Goal: Ask a question

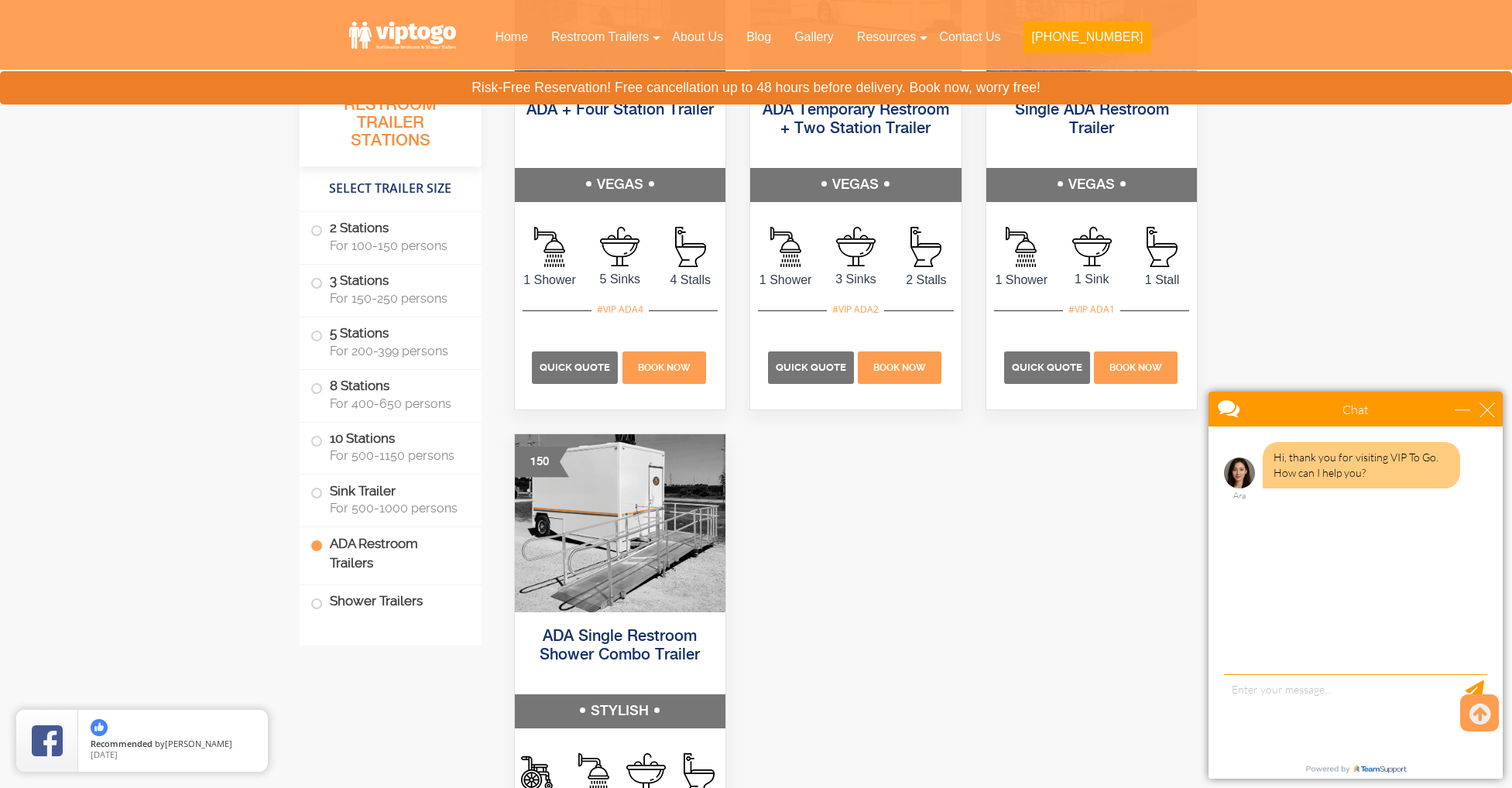
scroll to position [5380, 0]
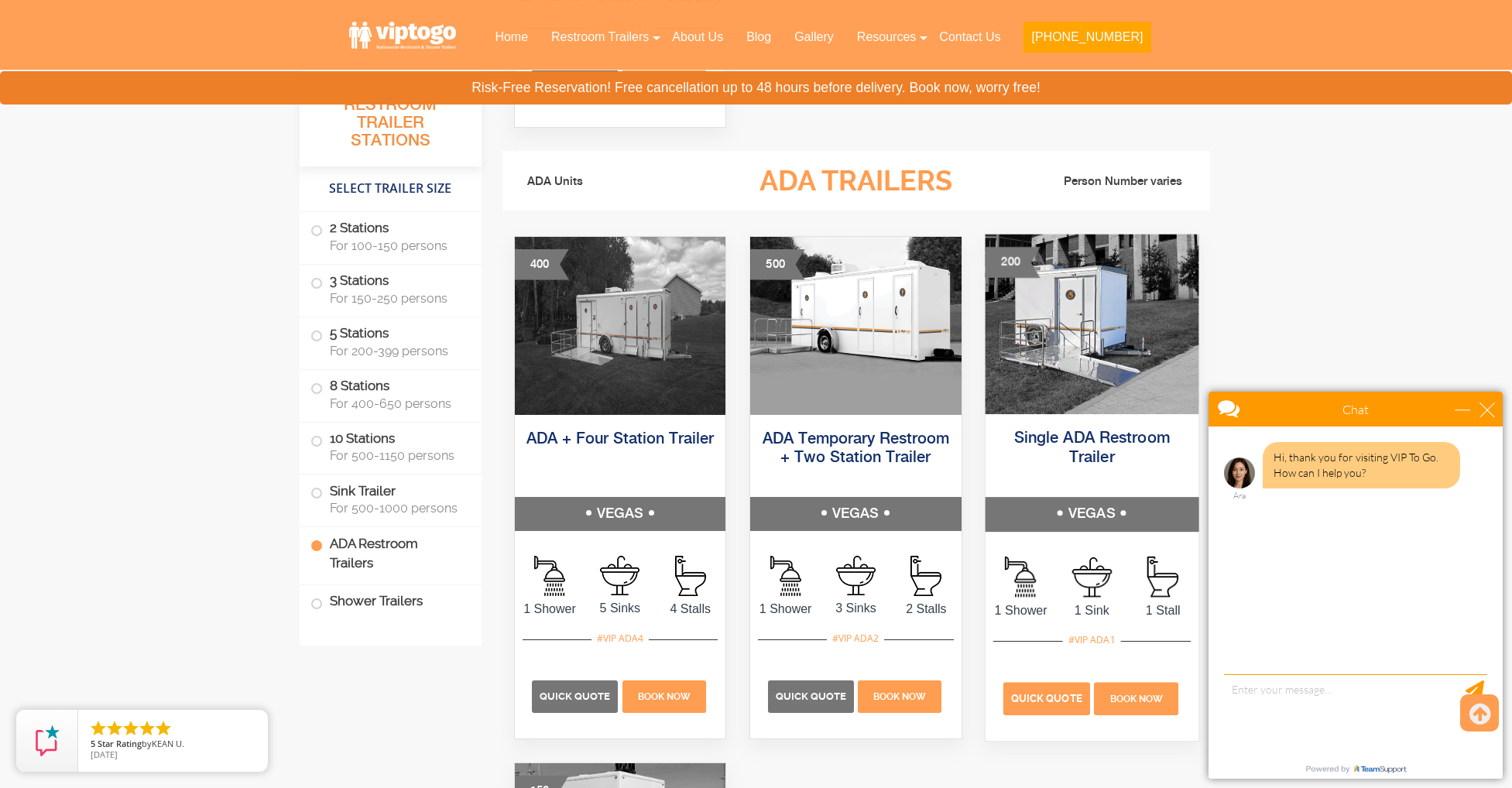
click at [1035, 704] on p "Quick Quote" at bounding box center [1046, 698] width 87 height 32
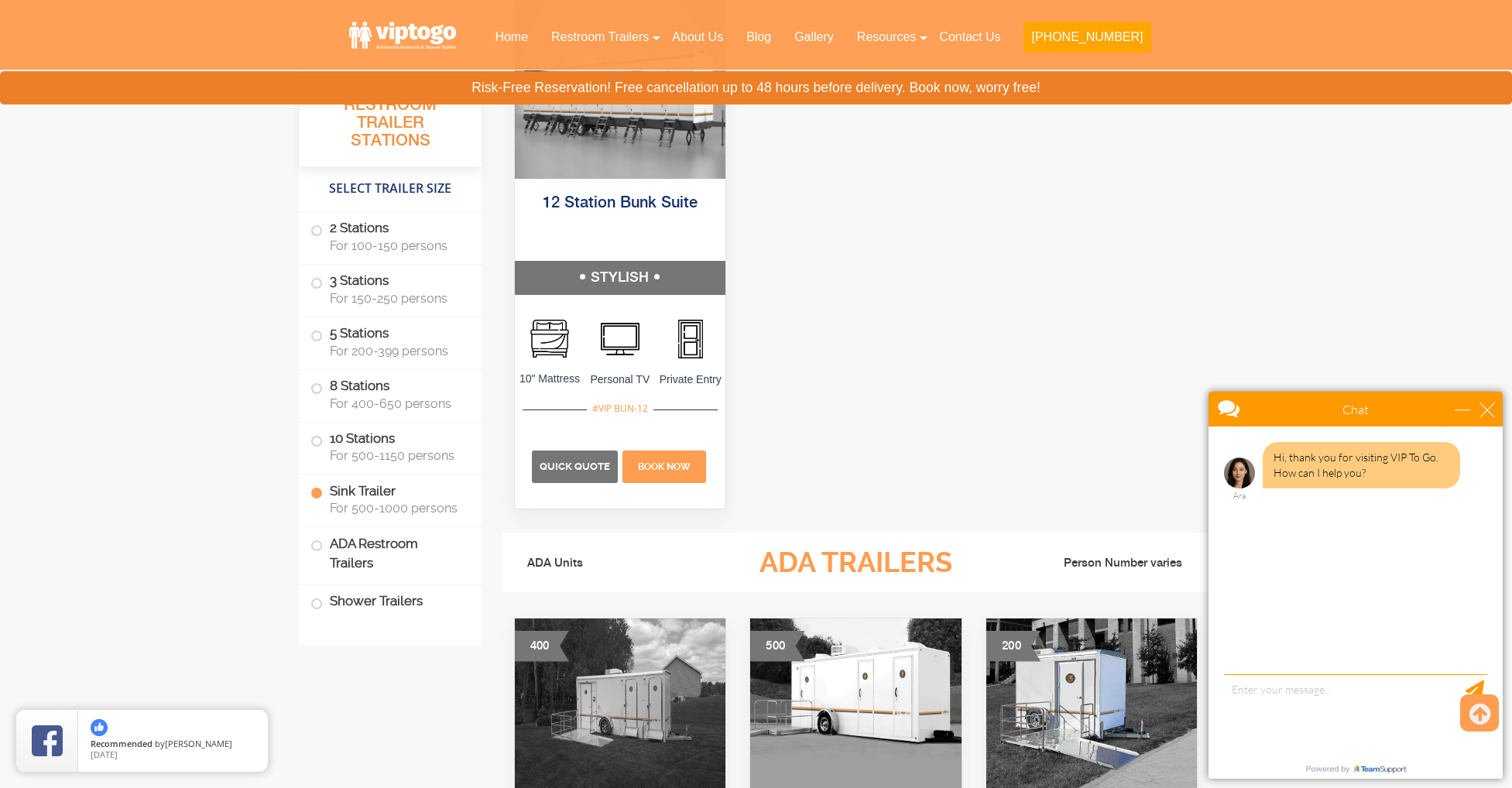
scroll to position [4517, 0]
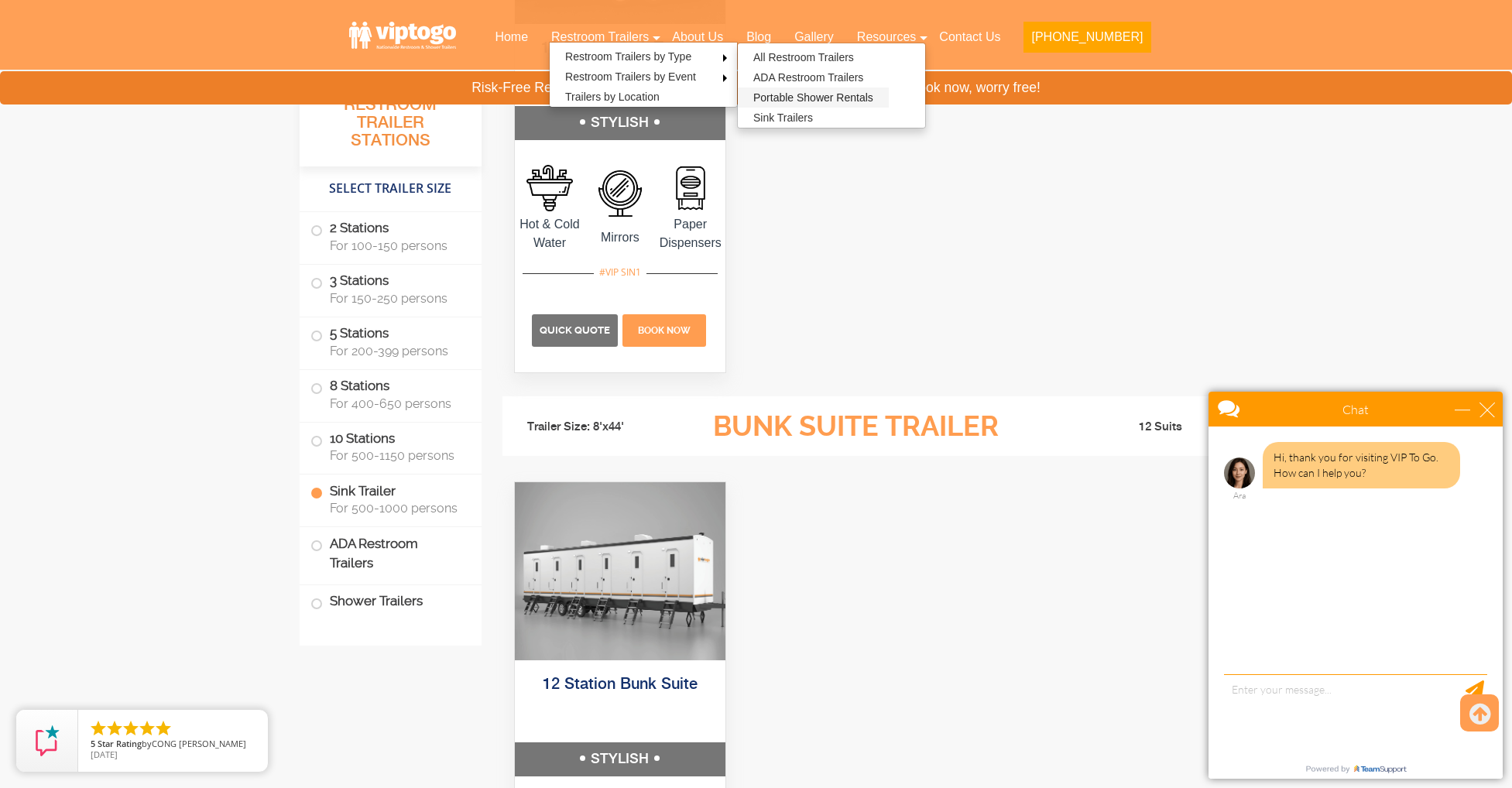
click at [808, 95] on link "Portable Shower Rentals" at bounding box center [813, 97] width 151 height 21
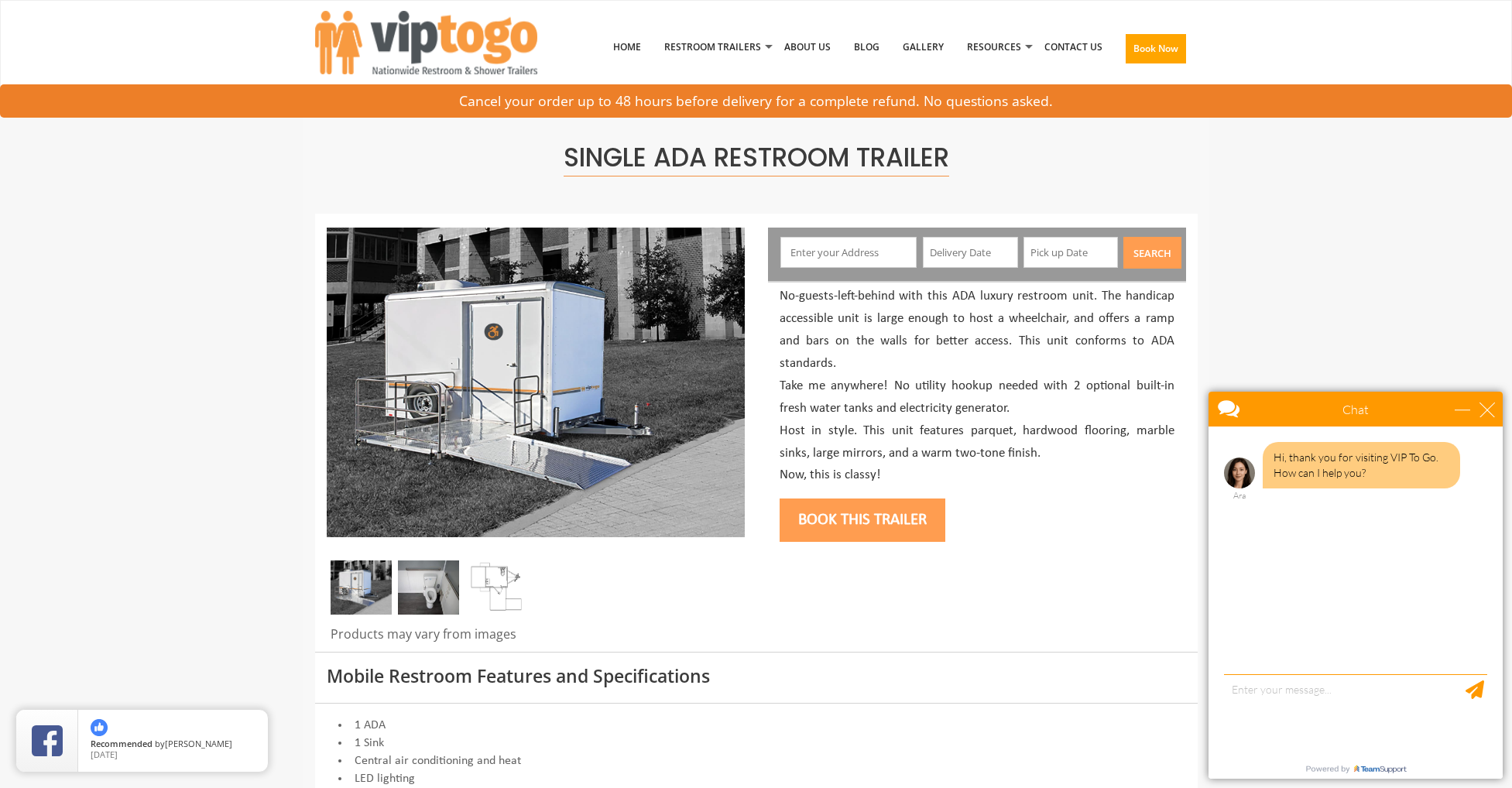
click at [408, 573] on img at bounding box center [428, 587] width 61 height 54
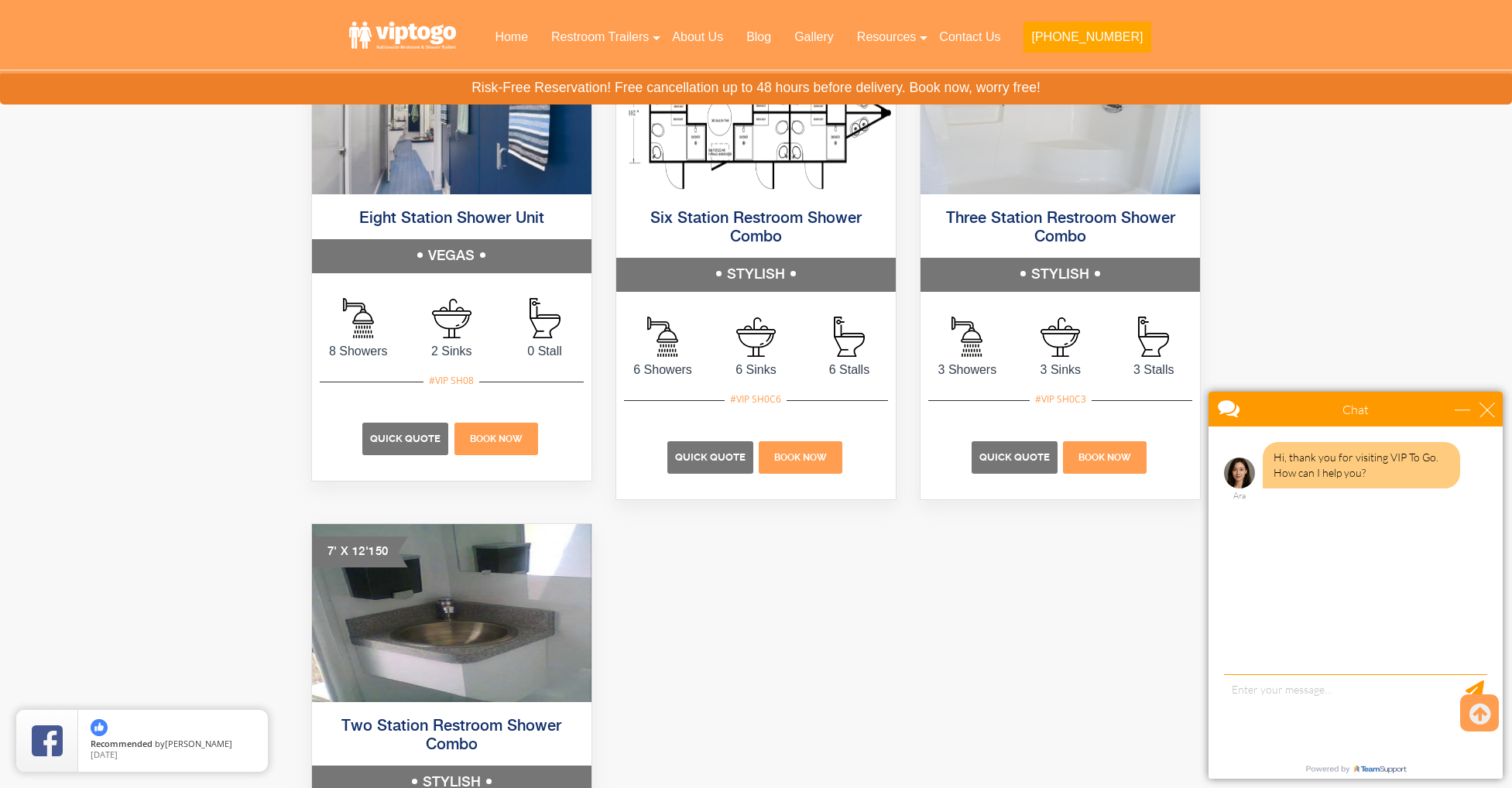
scroll to position [1212, 0]
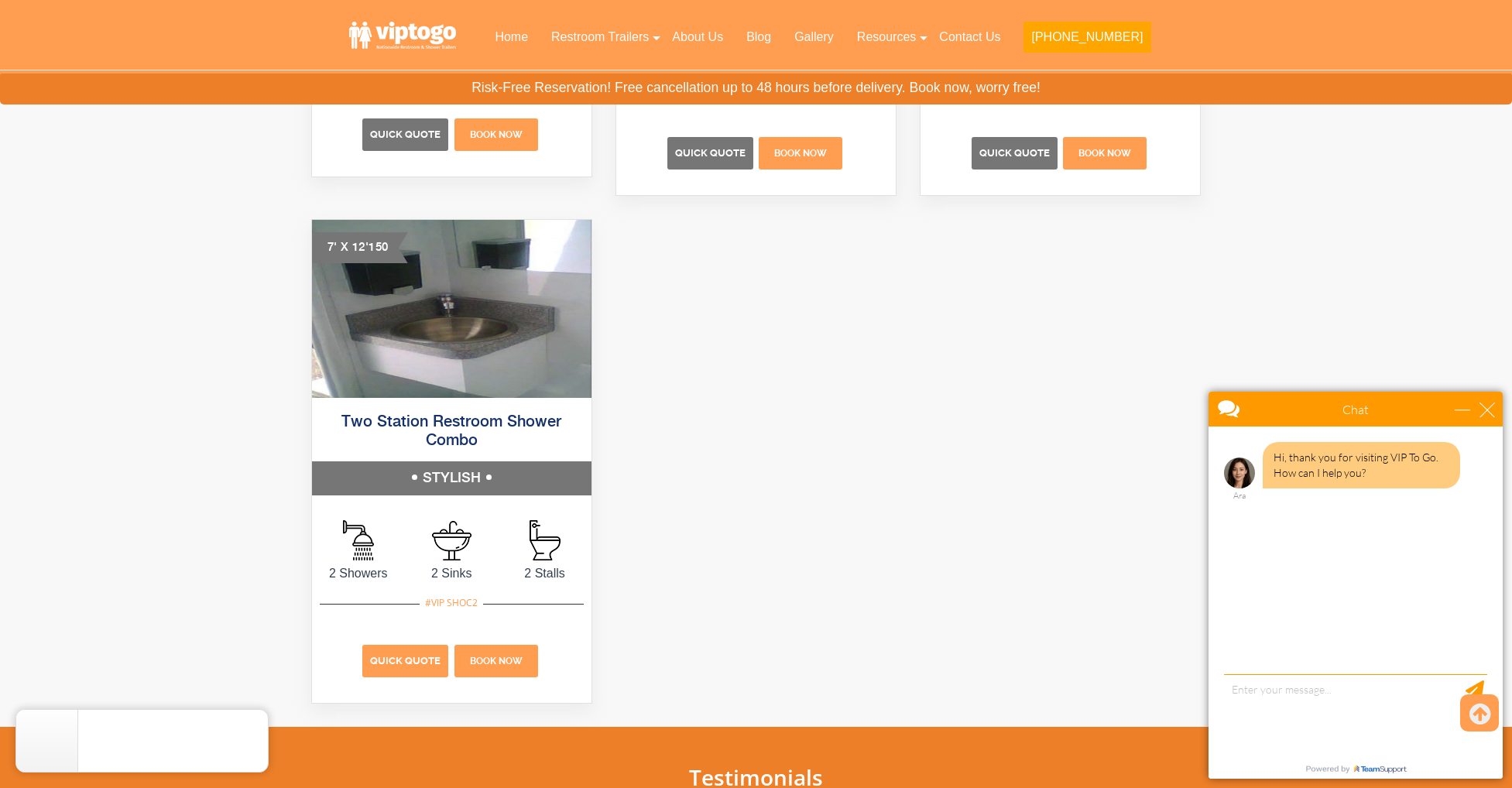
click at [395, 658] on span "Quick Quote" at bounding box center [405, 660] width 71 height 12
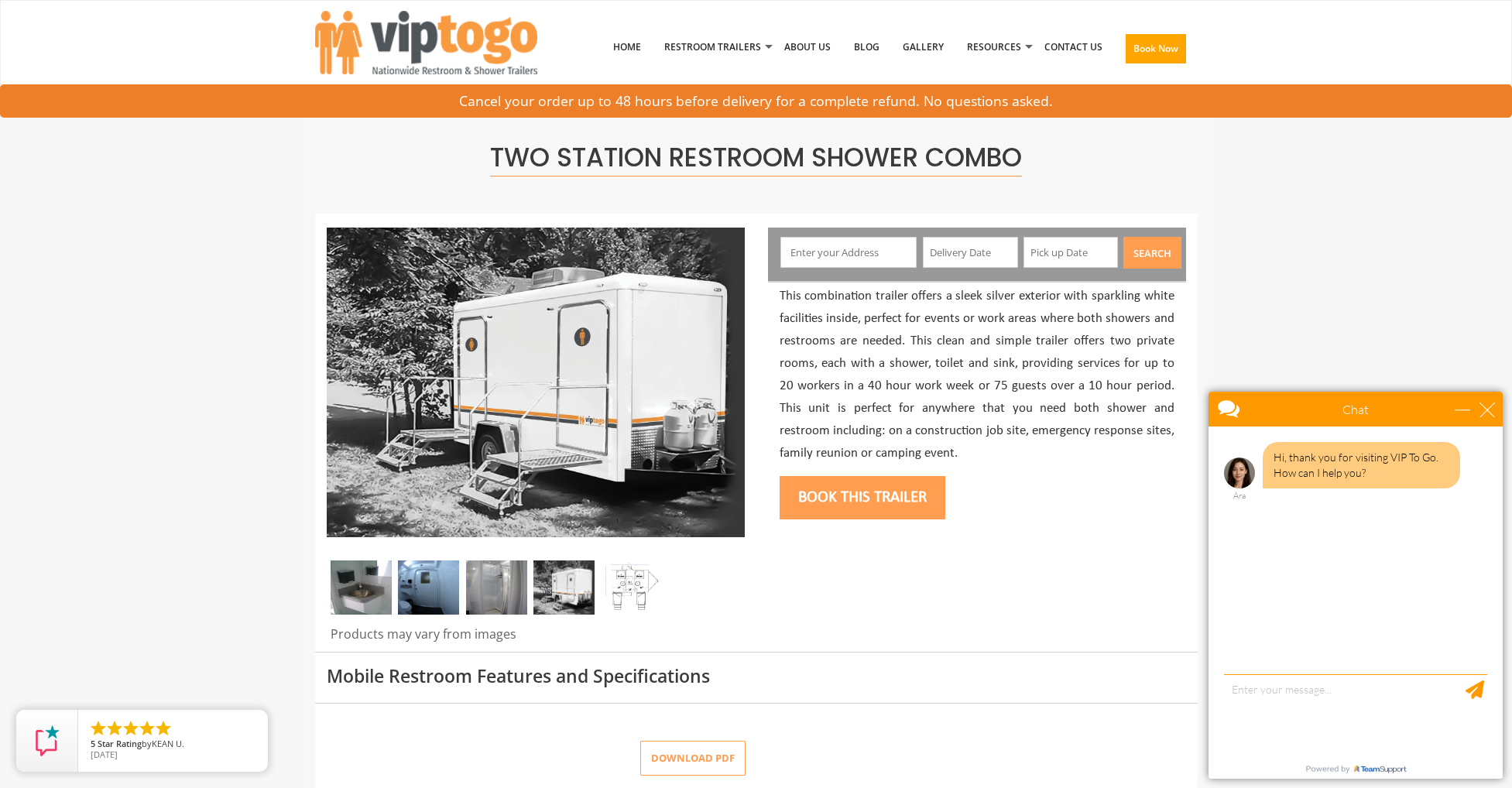
click at [1278, 652] on div "Hi, thank you for visiting VIP To Go. How can I help you? Ara" at bounding box center [1355, 552] width 294 height 252
click at [1252, 698] on textarea "type your message" at bounding box center [1356, 715] width 264 height 81
type textarea "approximate cost for a 1 dat rental of two station restroom shower combo"
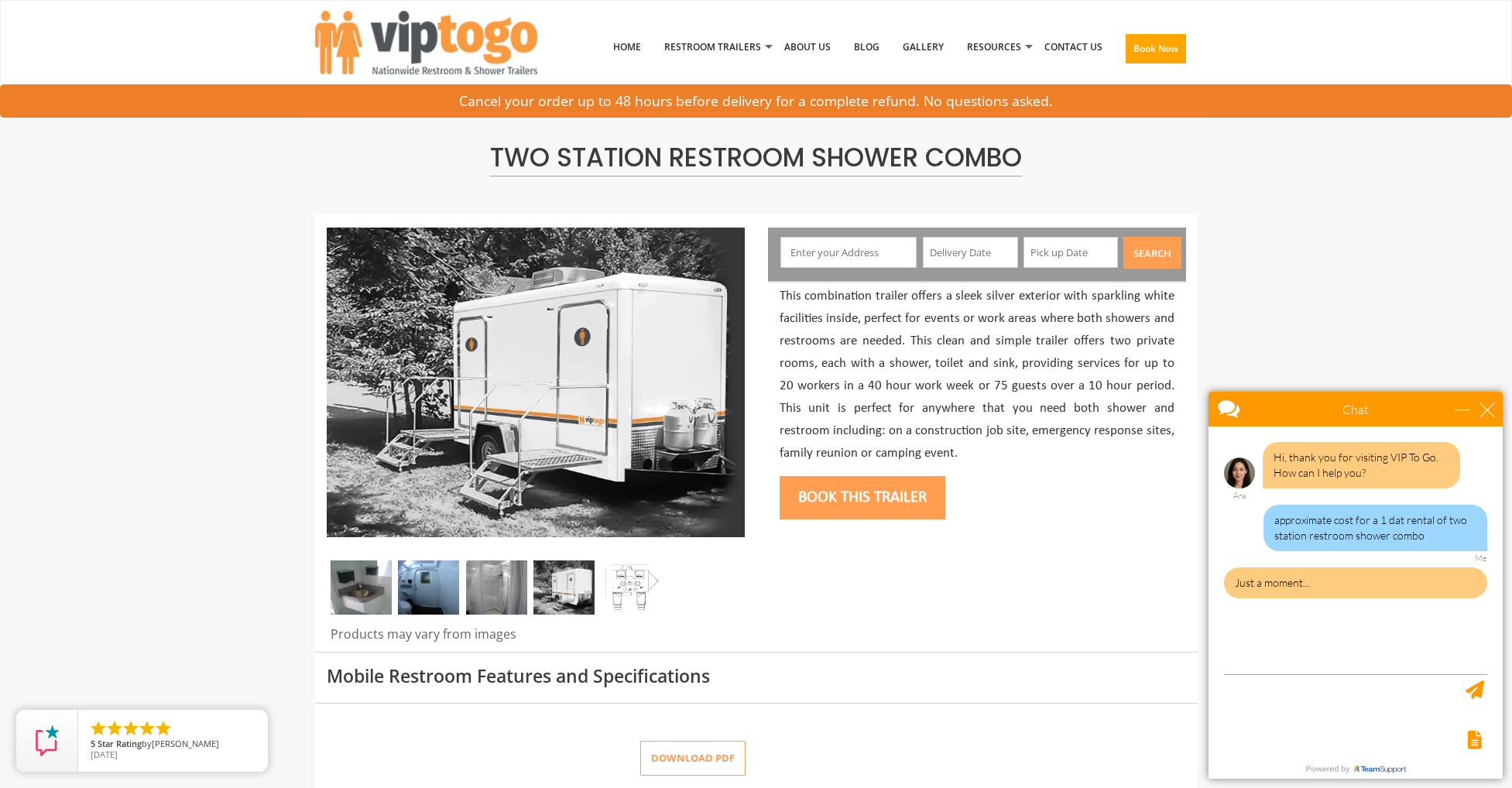
click at [1404, 521] on div "approximate cost for a 1 dat rental of two station restroom shower combo" at bounding box center [1375, 528] width 223 height 46
drag, startPoint x: 1276, startPoint y: 519, endPoint x: 1400, endPoint y: 542, distance: 126.1
click at [1400, 542] on div "approximate cost for a 1 dat rental of two station restroom shower combo" at bounding box center [1375, 528] width 223 height 46
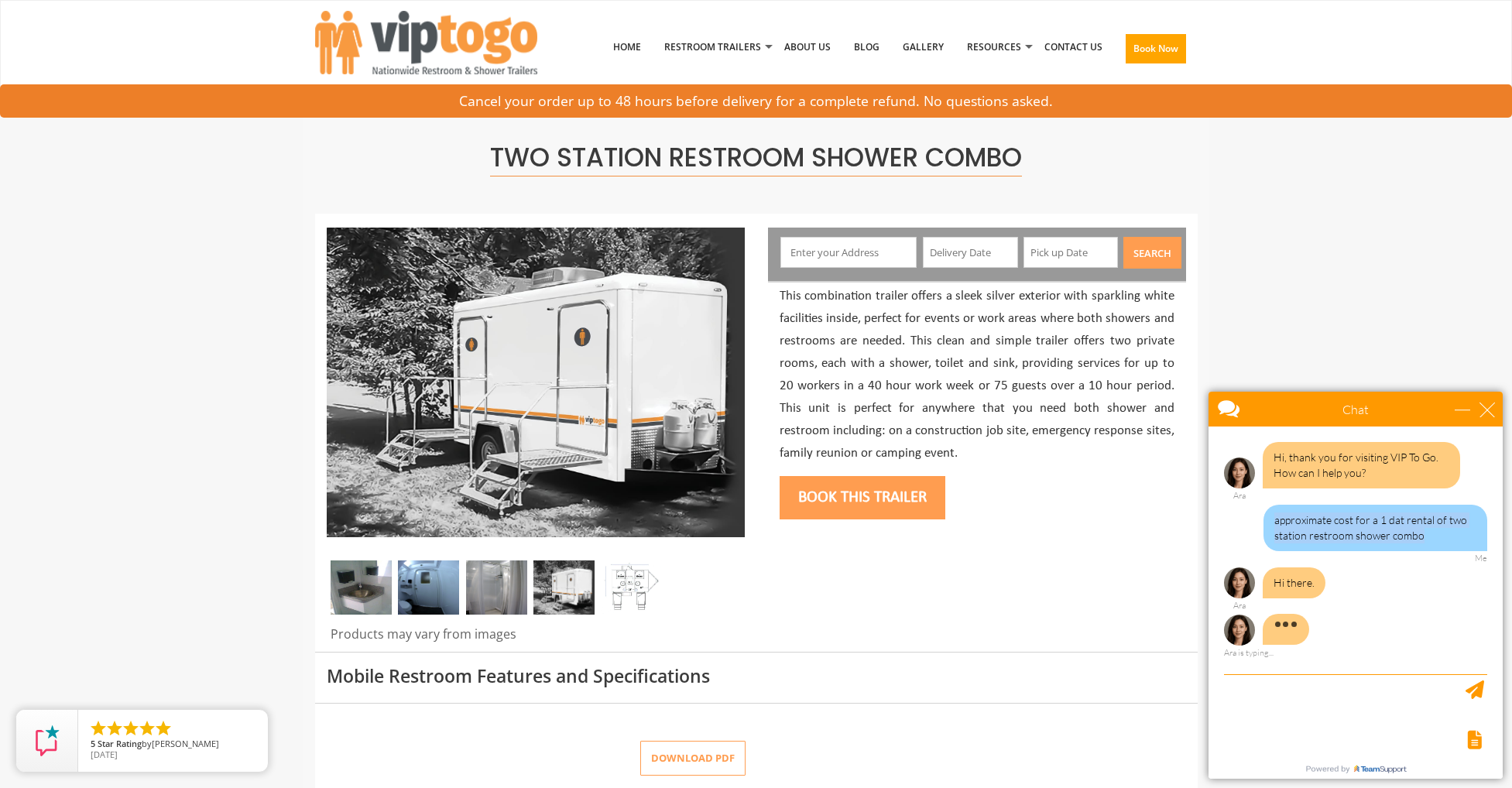
copy div "approximate cost for a 1 dat rental of two station restroom shower combo"
paste textarea "approximate cost for a 1 dat rental of two station restroom shower combo"
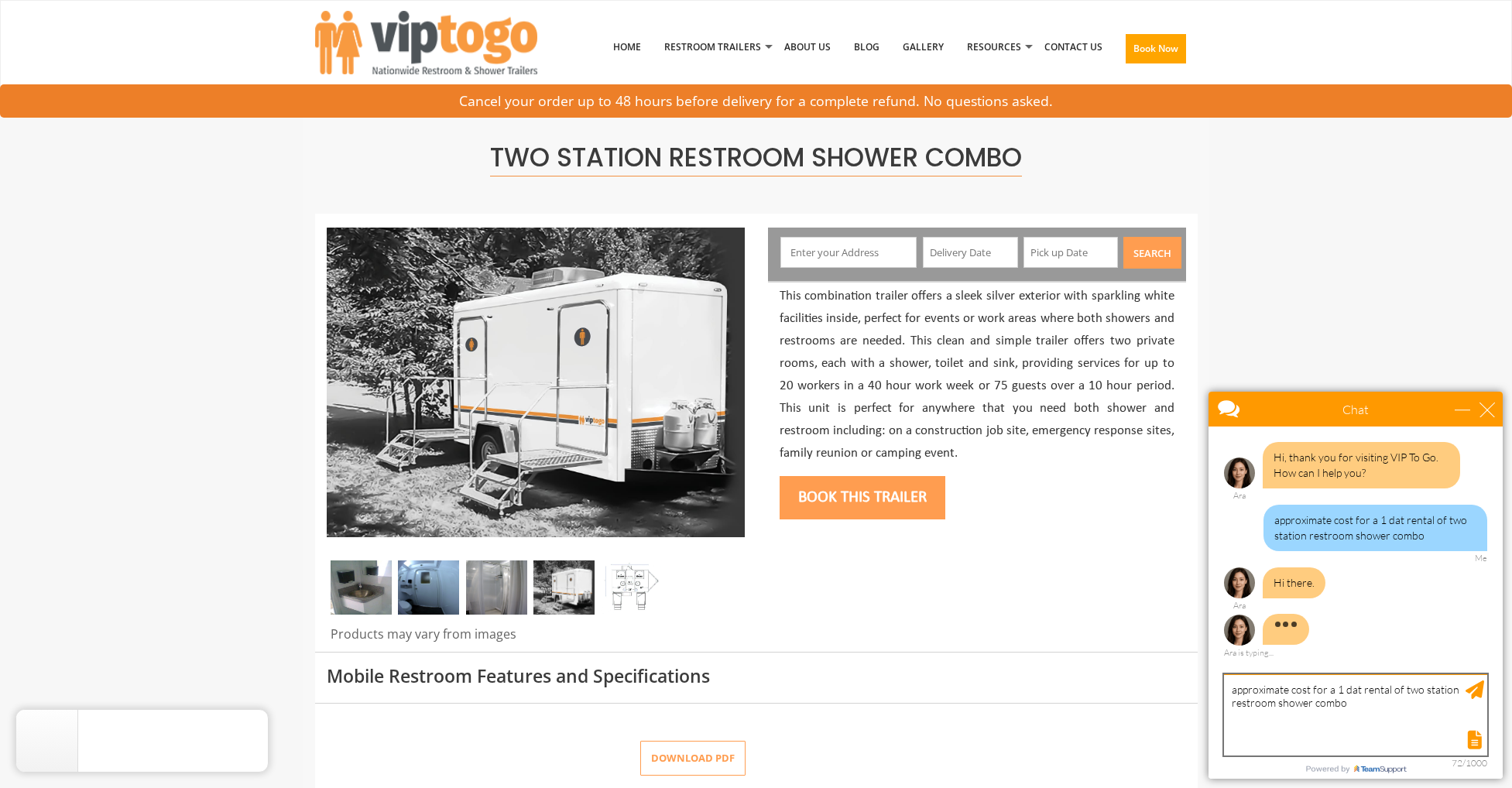
click at [1357, 692] on textarea "approximate cost for a 1 dat rental of two station restroom shower combo" at bounding box center [1356, 715] width 264 height 81
type textarea "approximate cost for a 1 day rental of two station restroom shower combo"
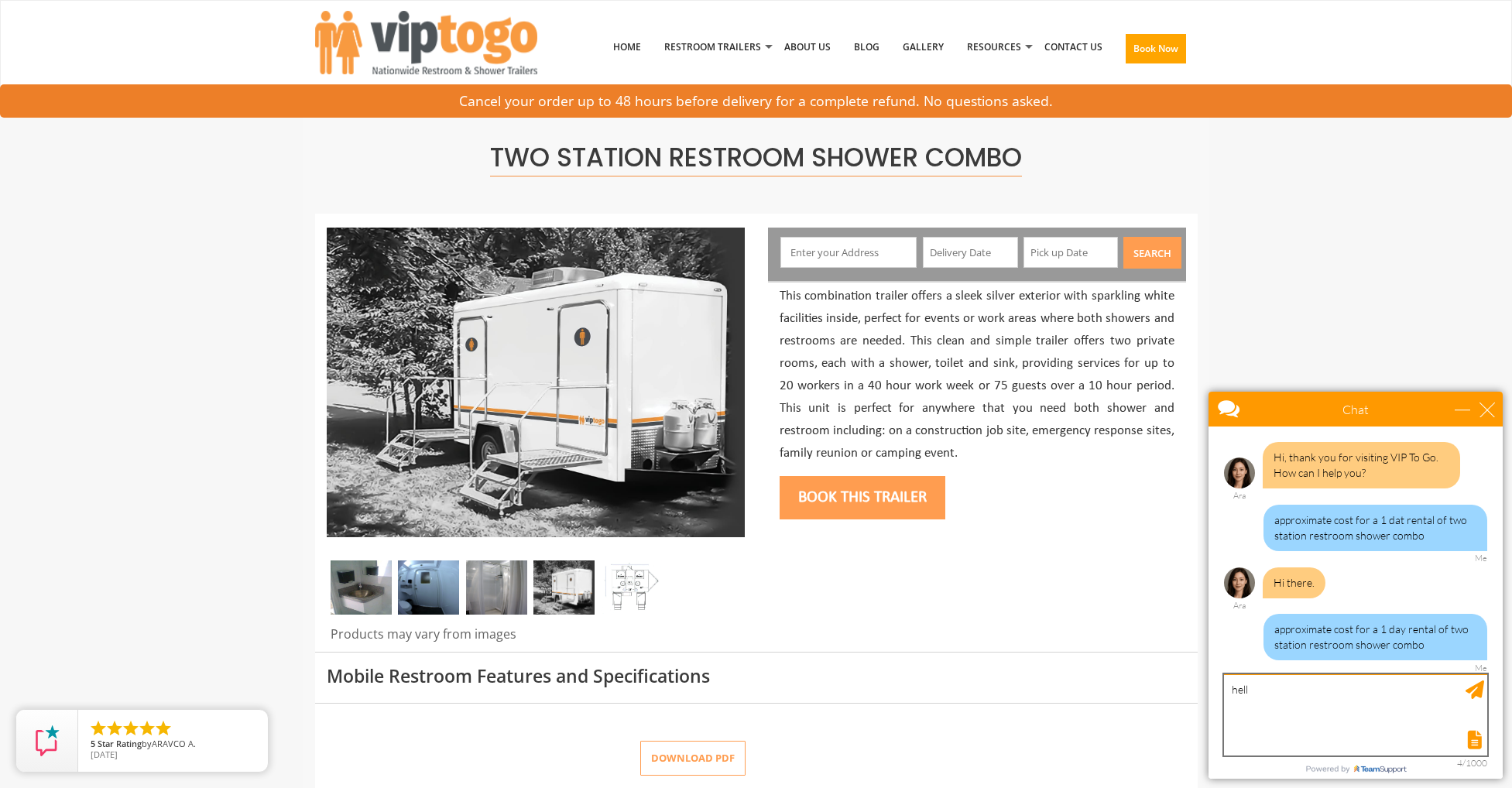
type textarea "hello"
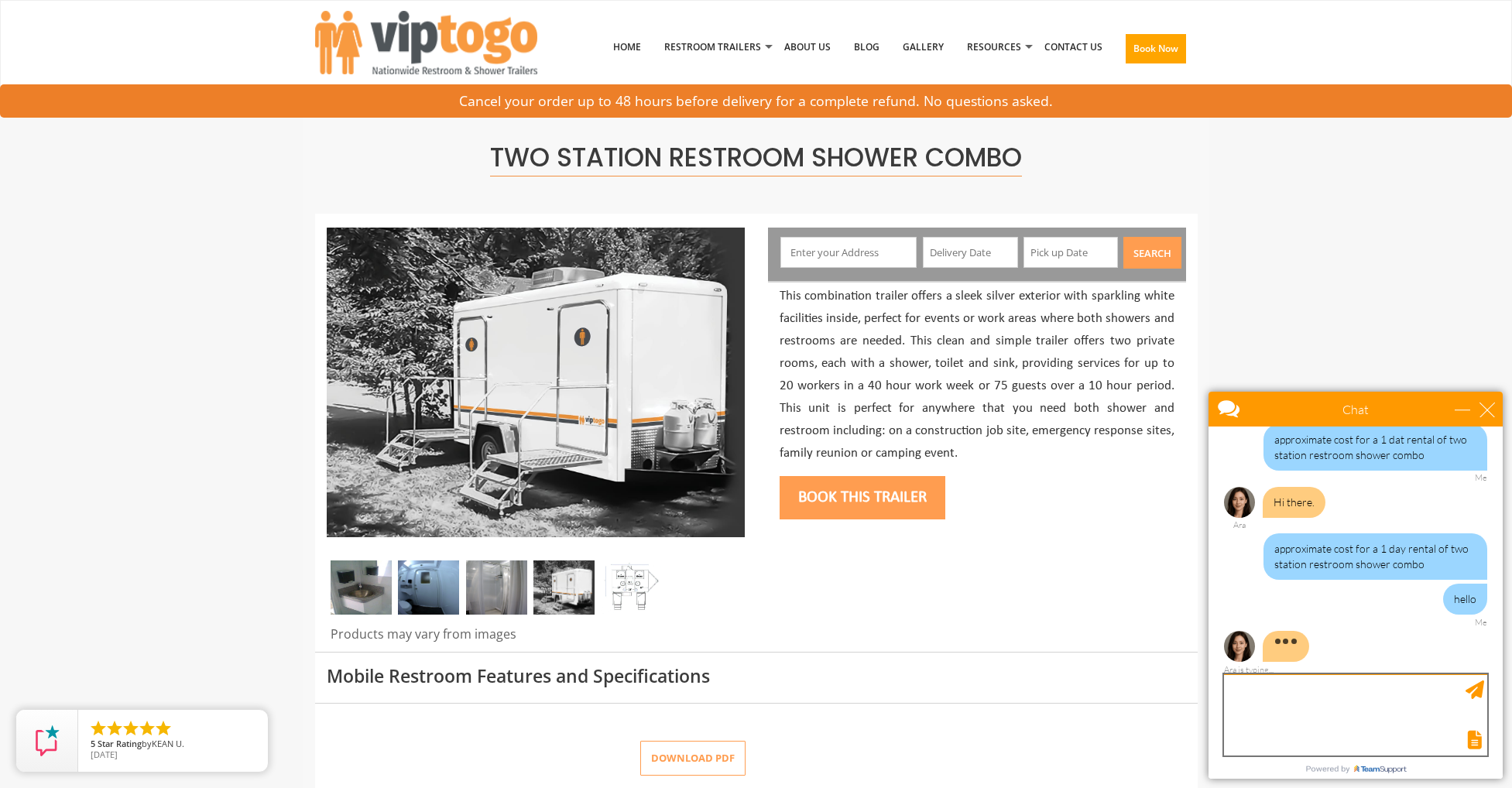
scroll to position [96, 0]
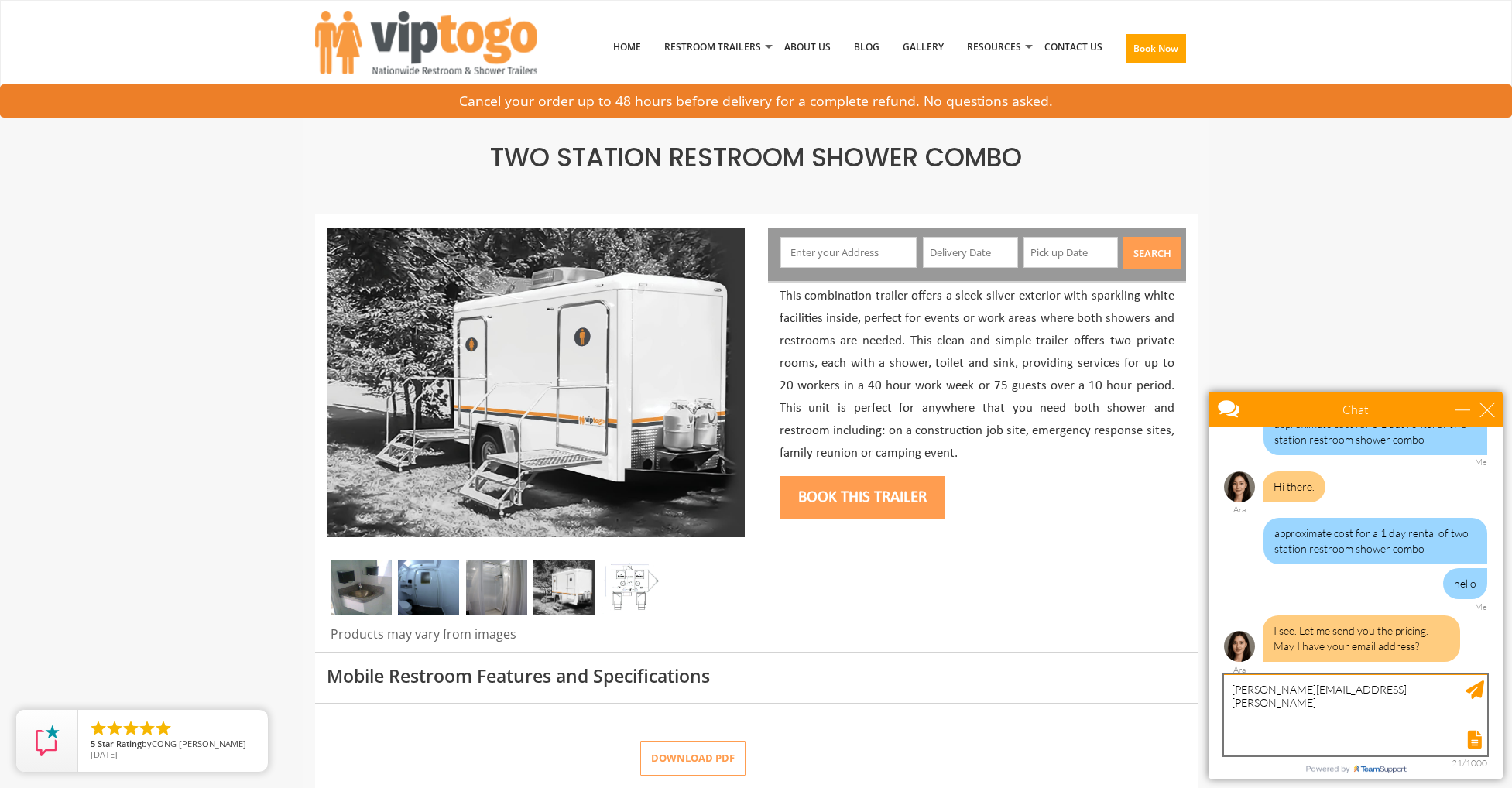
type textarea "[PERSON_NAME][EMAIL_ADDRESS][PERSON_NAME][DOMAIN_NAME]"
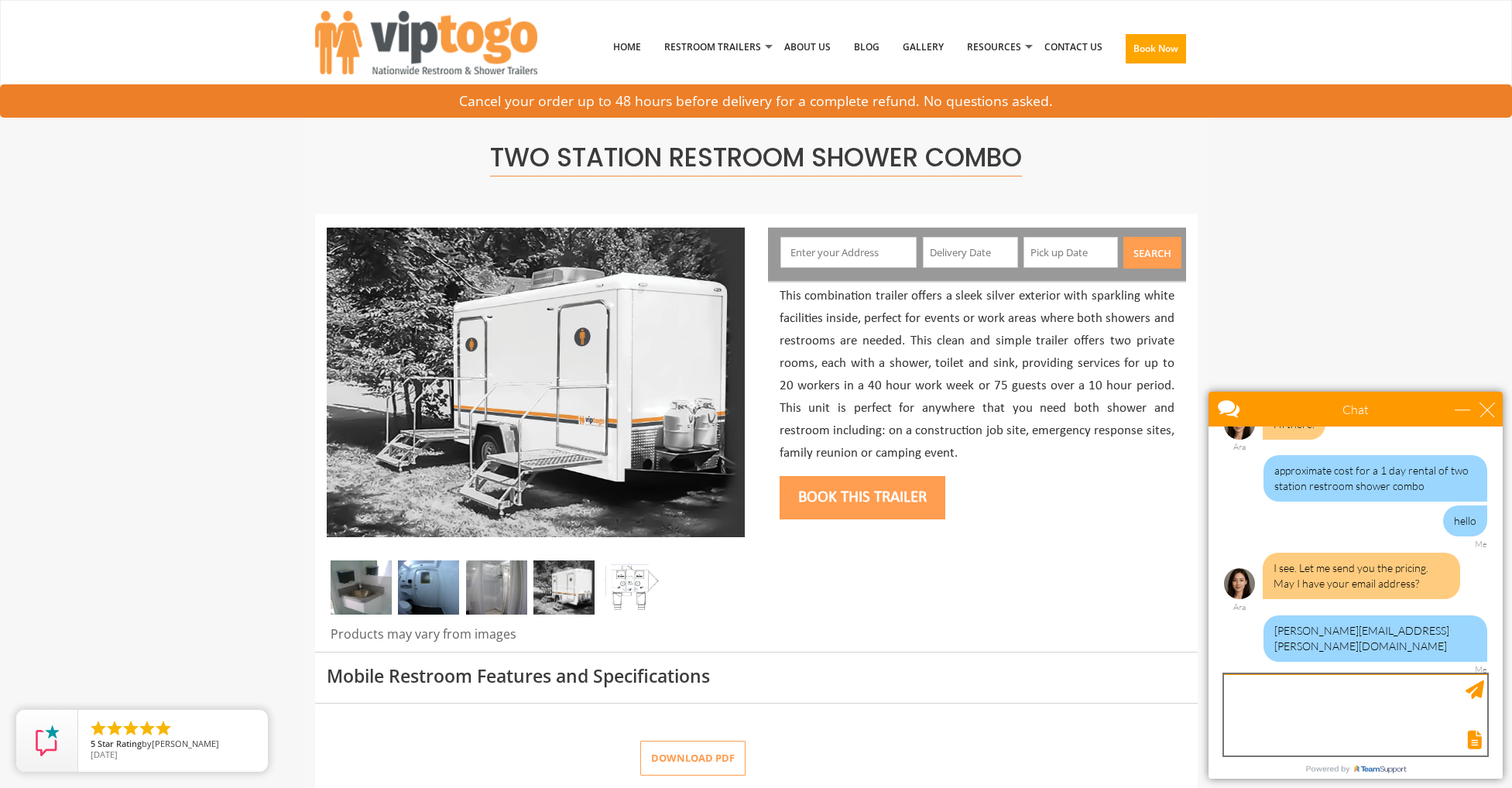
scroll to position [143, 0]
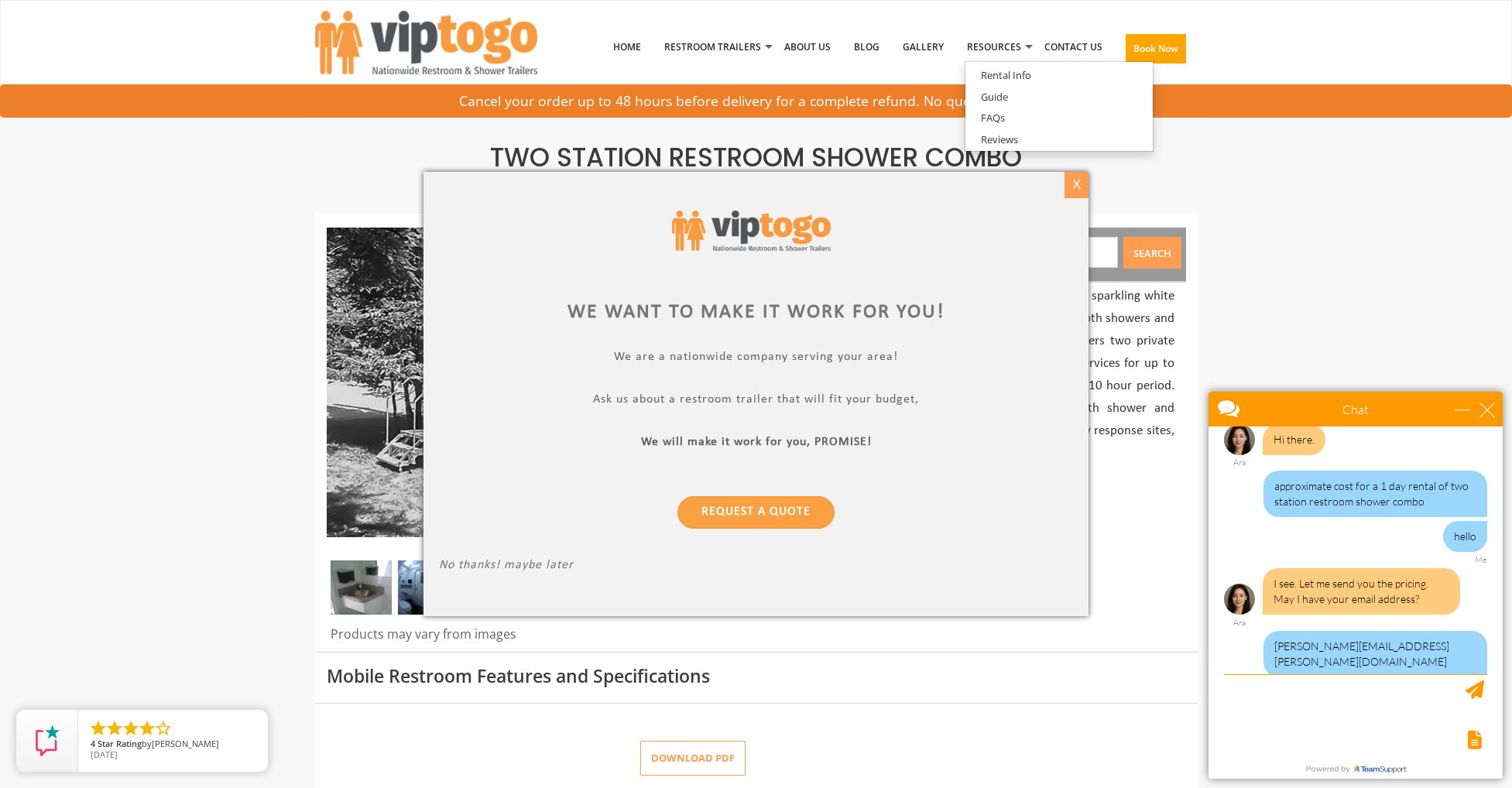
click at [1075, 189] on div "X" at bounding box center [1076, 184] width 24 height 26
